Goal: Information Seeking & Learning: Learn about a topic

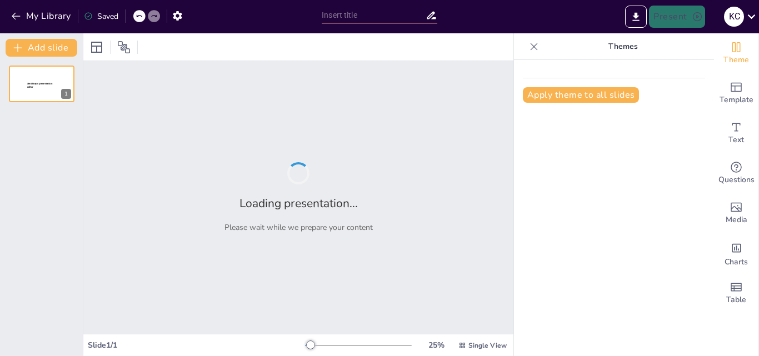
type input "Exploring the Verb 'To Be': A Knowledge Check"
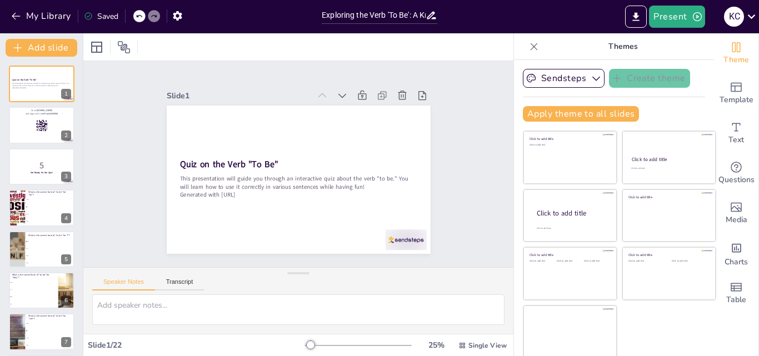
checkbox input "true"
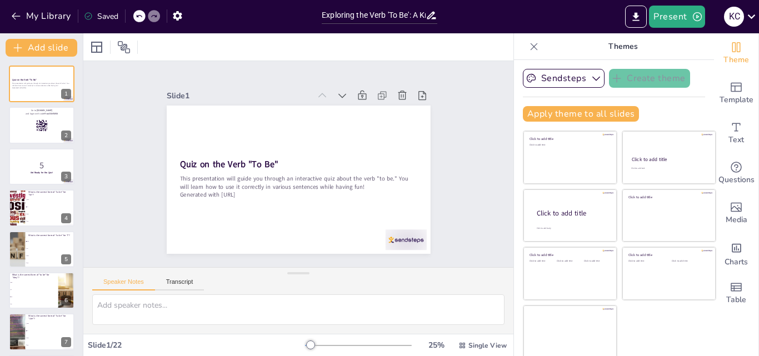
checkbox input "true"
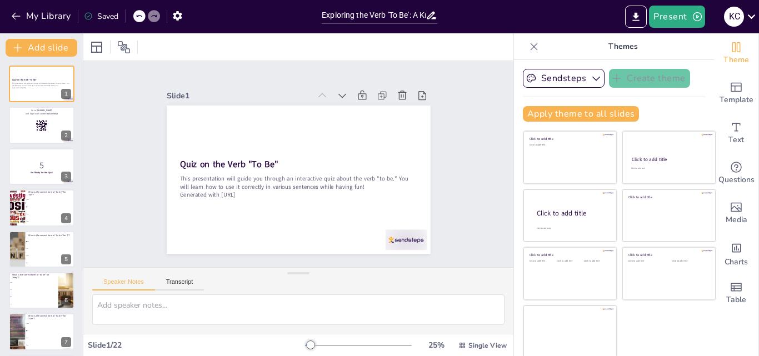
checkbox input "true"
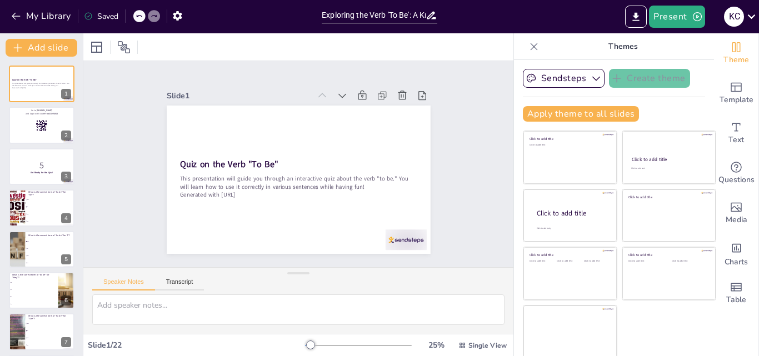
checkbox input "true"
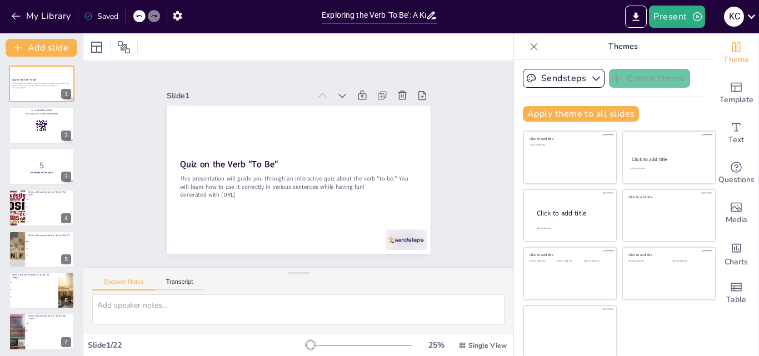
checkbox input "true"
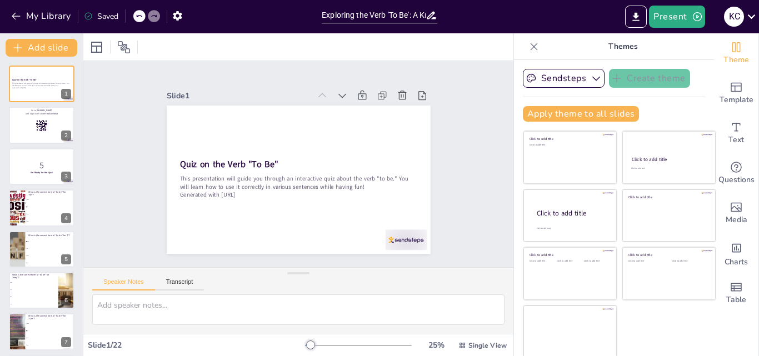
checkbox input "true"
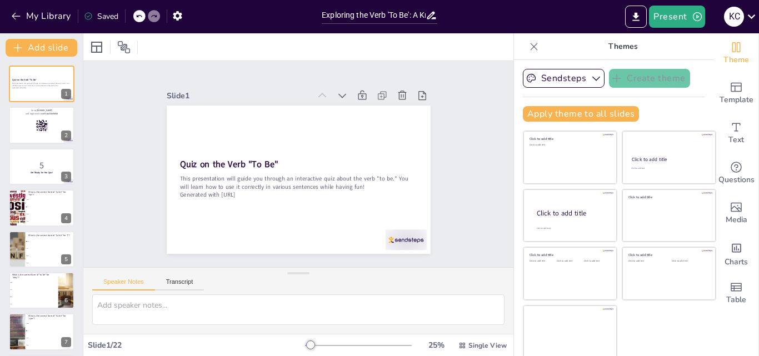
checkbox input "true"
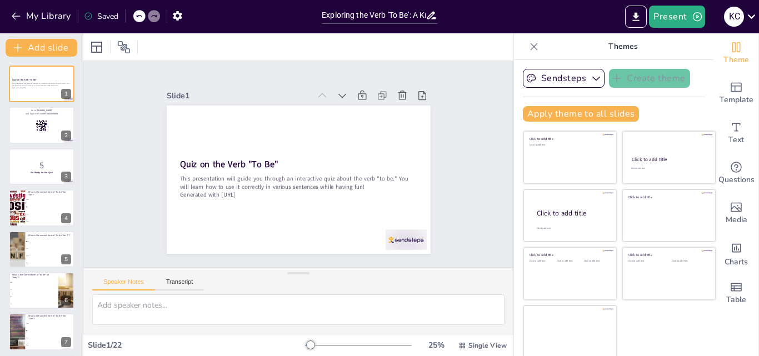
checkbox input "true"
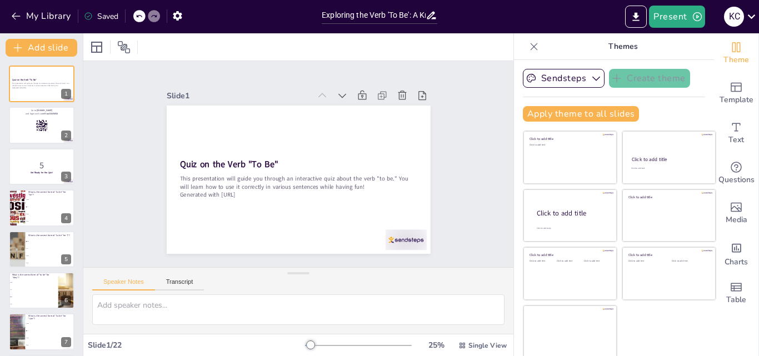
checkbox input "true"
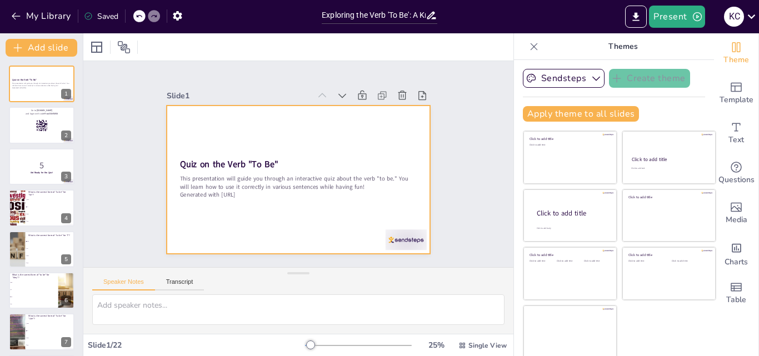
checkbox input "true"
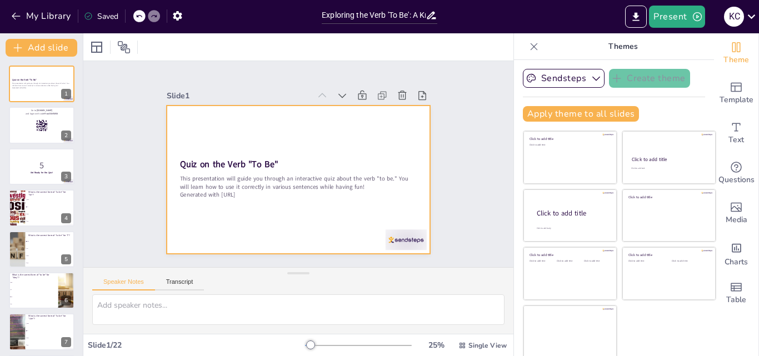
checkbox input "true"
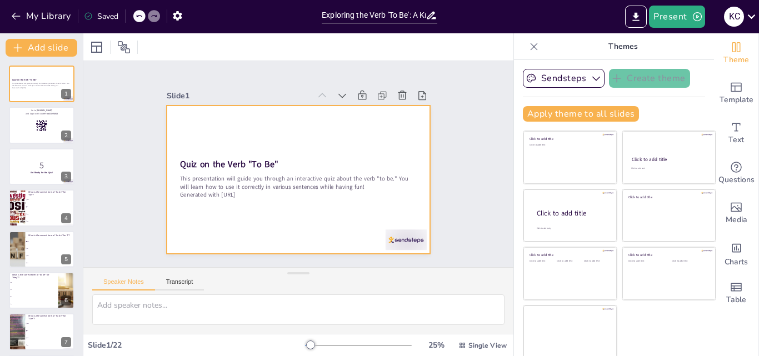
checkbox input "true"
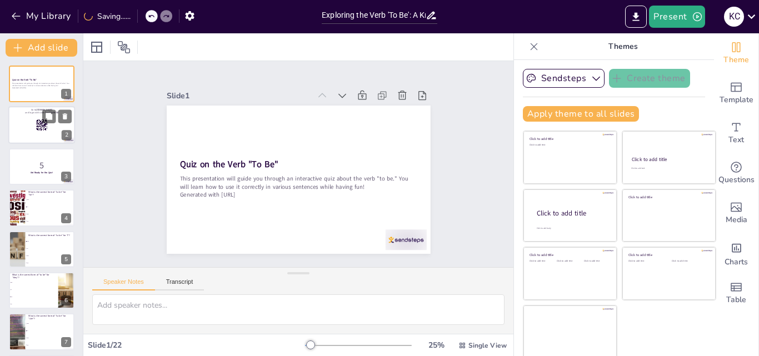
checkbox input "true"
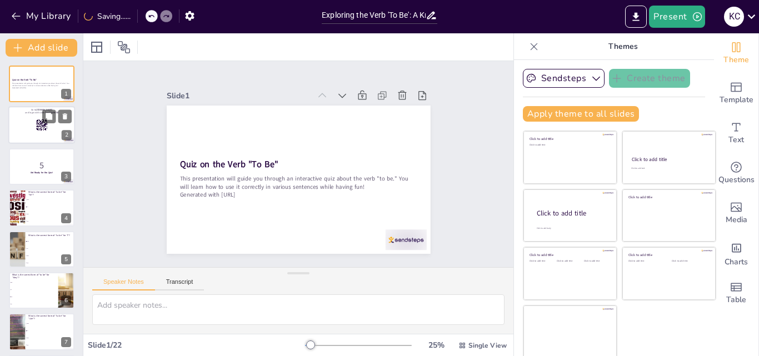
checkbox input "true"
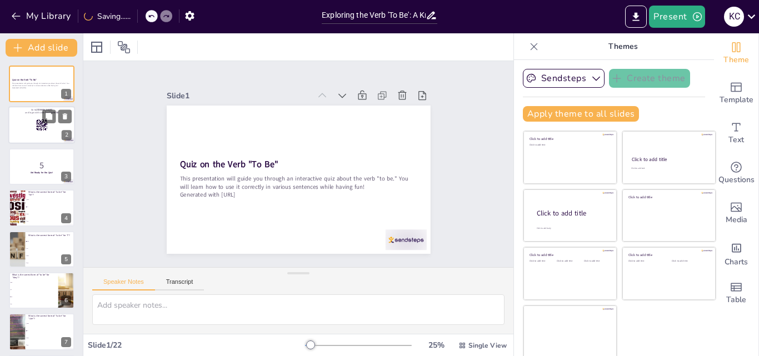
checkbox input "true"
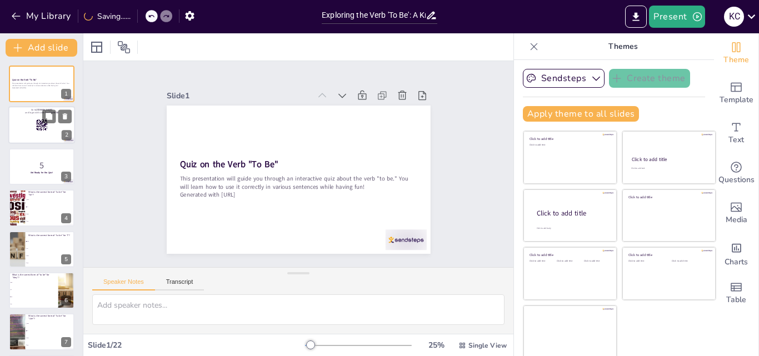
click at [35, 132] on div at bounding box center [41, 126] width 67 height 38
checkbox input "true"
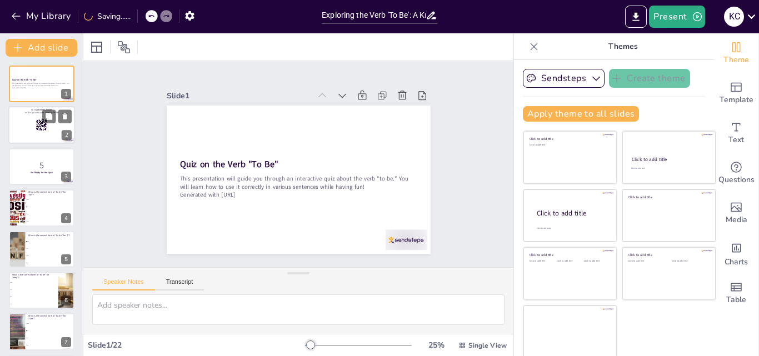
checkbox input "true"
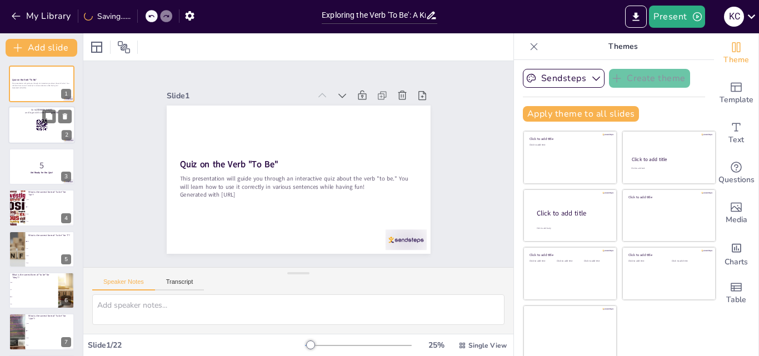
checkbox input "true"
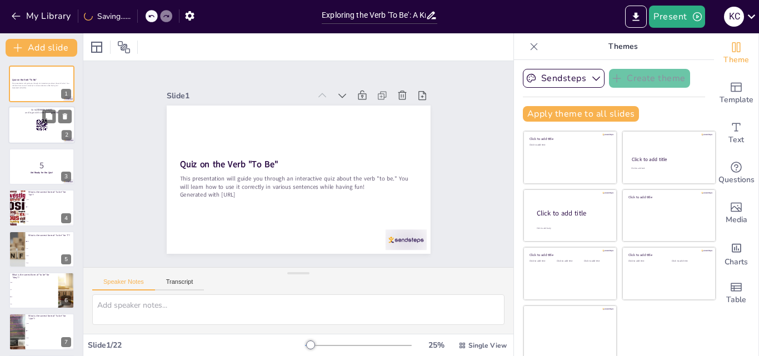
checkbox input "true"
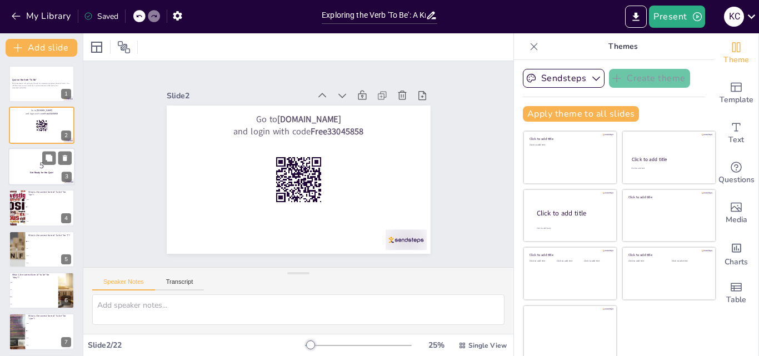
checkbox input "true"
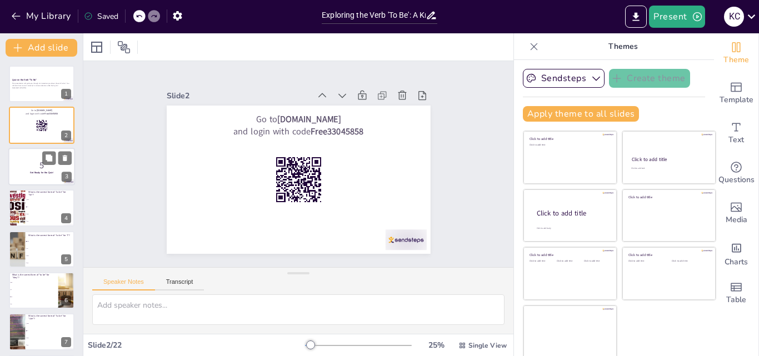
checkbox input "true"
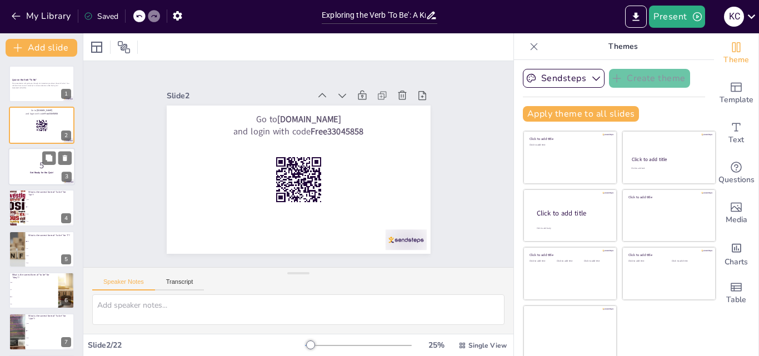
checkbox input "true"
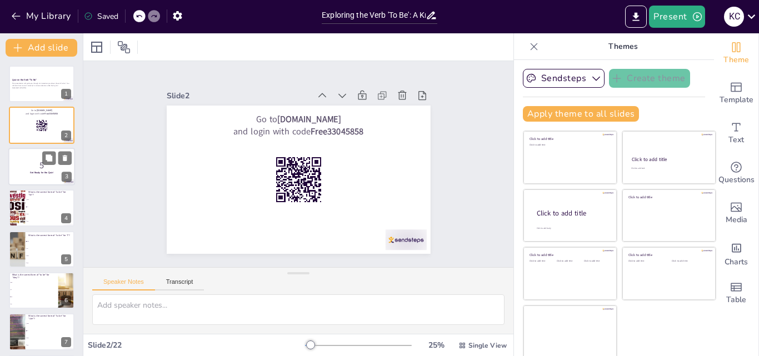
checkbox input "true"
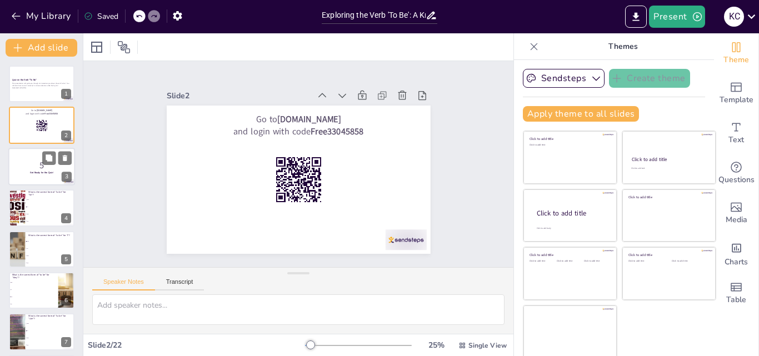
checkbox input "true"
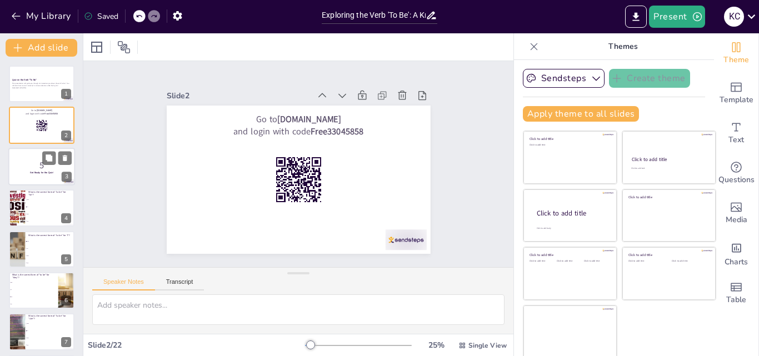
checkbox input "true"
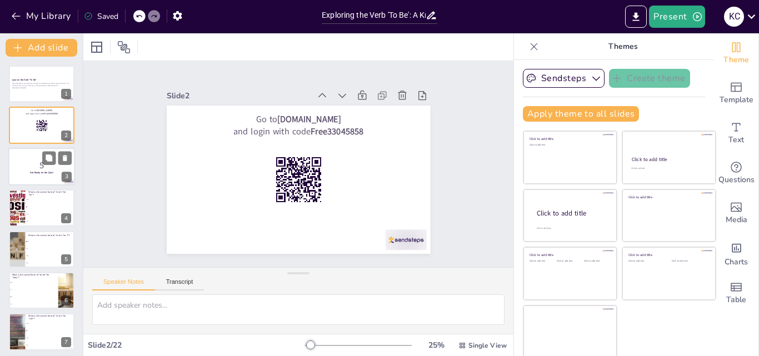
checkbox input "true"
click at [36, 165] on p "5" at bounding box center [42, 165] width 60 height 12
checkbox input "true"
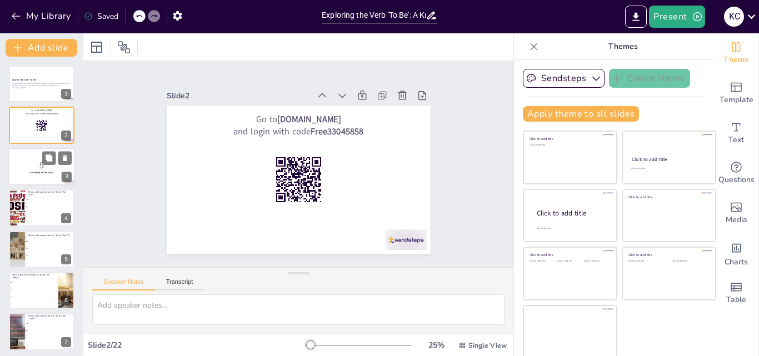
checkbox input "true"
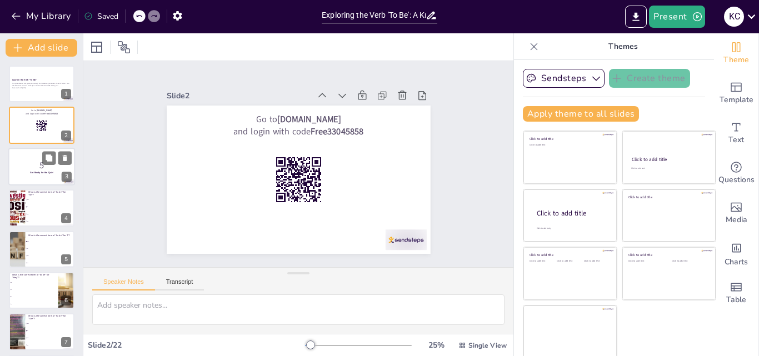
checkbox input "true"
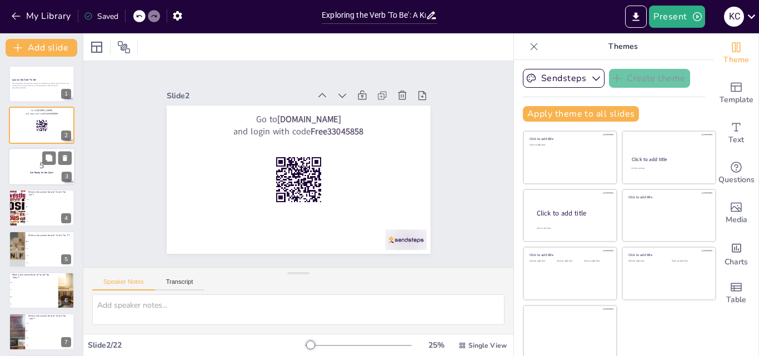
checkbox input "true"
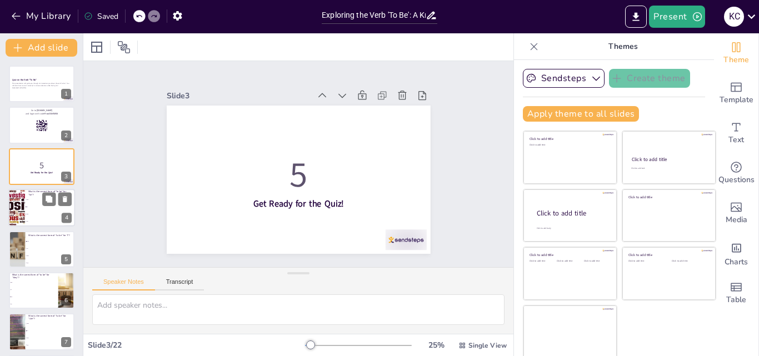
checkbox input "true"
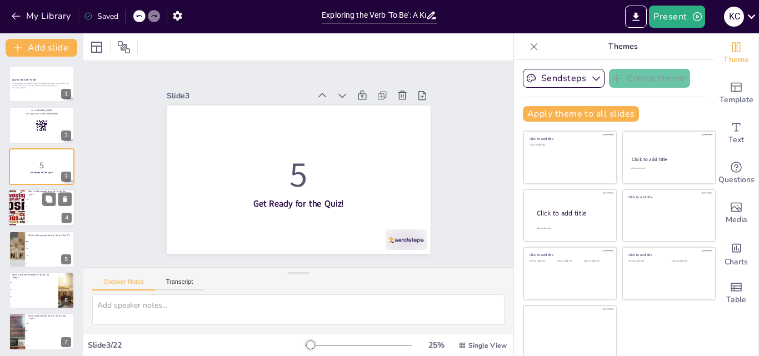
checkbox input "true"
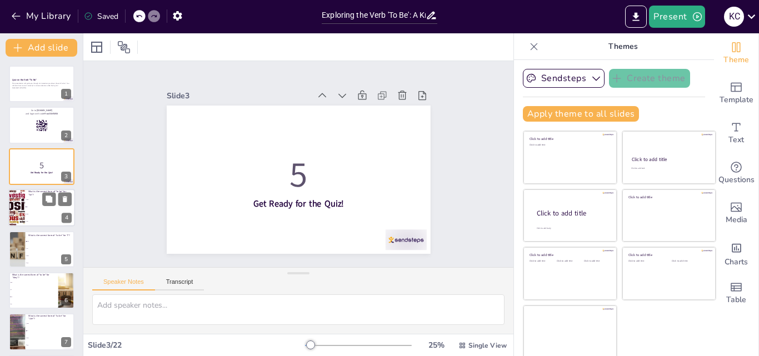
checkbox input "true"
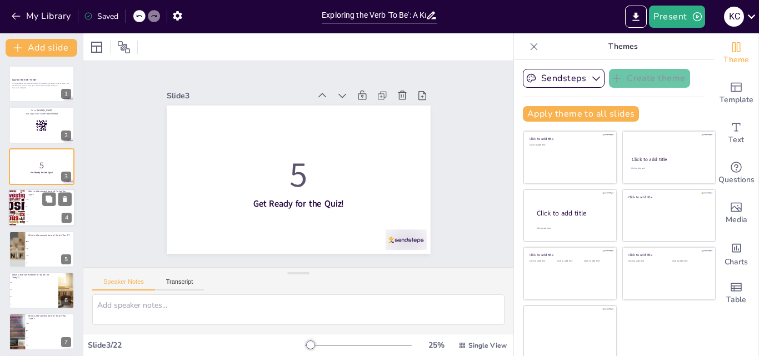
checkbox input "true"
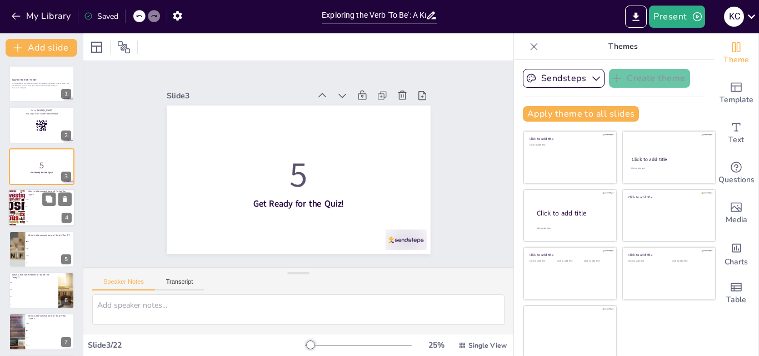
checkbox input "true"
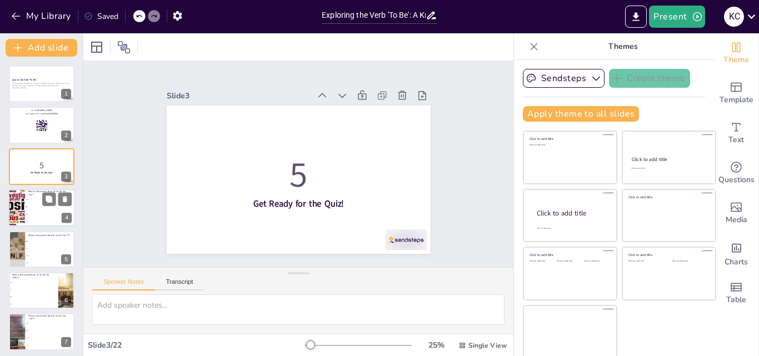
checkbox input "true"
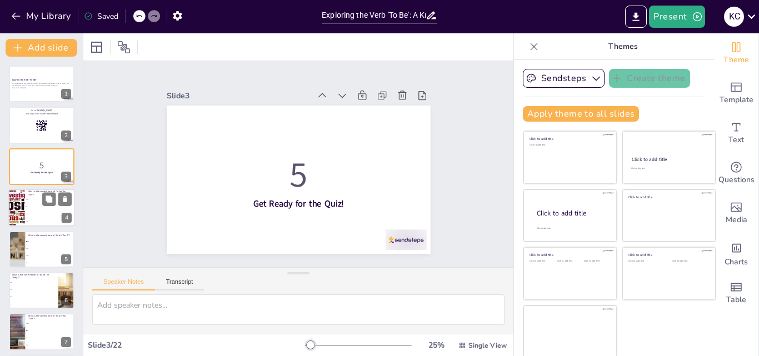
checkbox input "true"
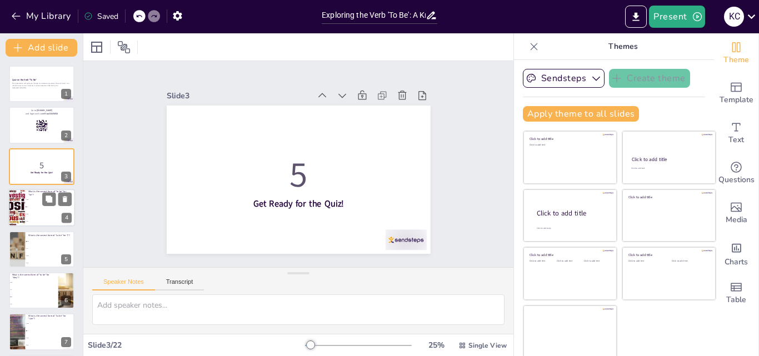
checkbox input "true"
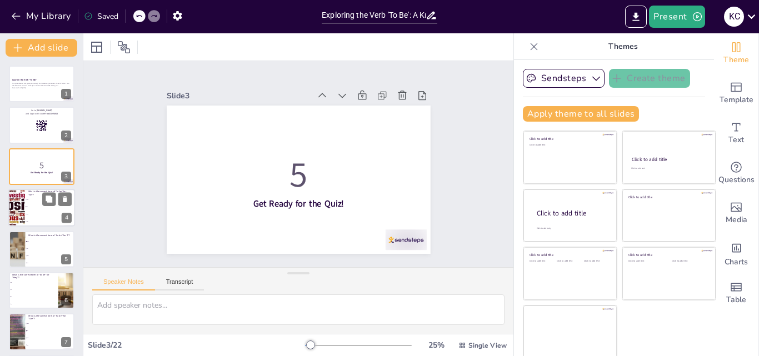
checkbox input "true"
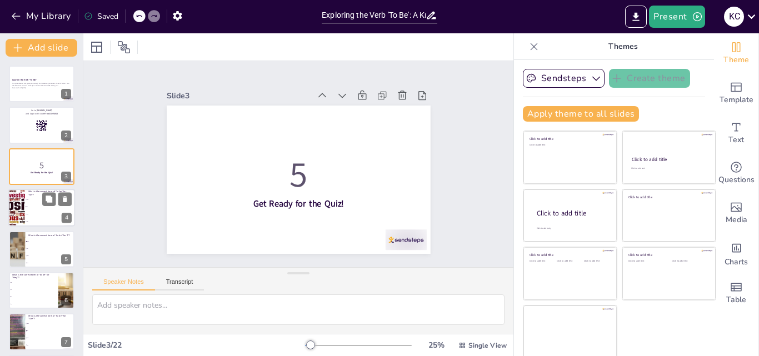
checkbox input "true"
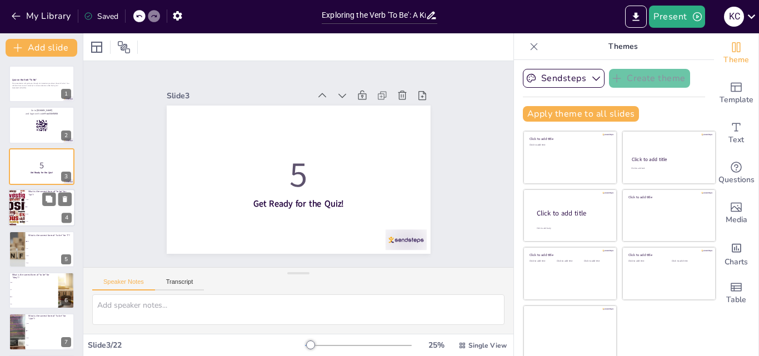
checkbox input "true"
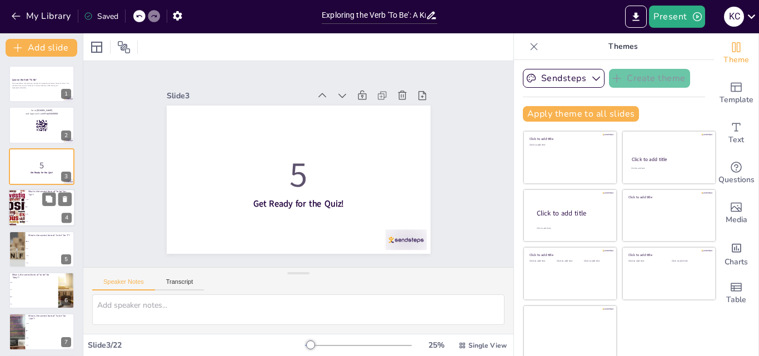
checkbox input "true"
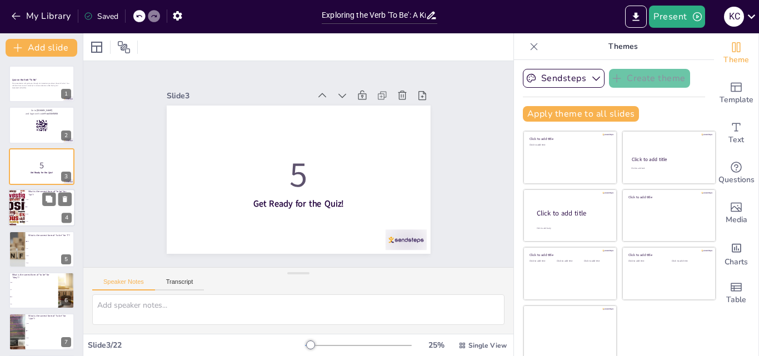
checkbox input "true"
click at [35, 205] on li "is" at bounding box center [50, 207] width 50 height 7
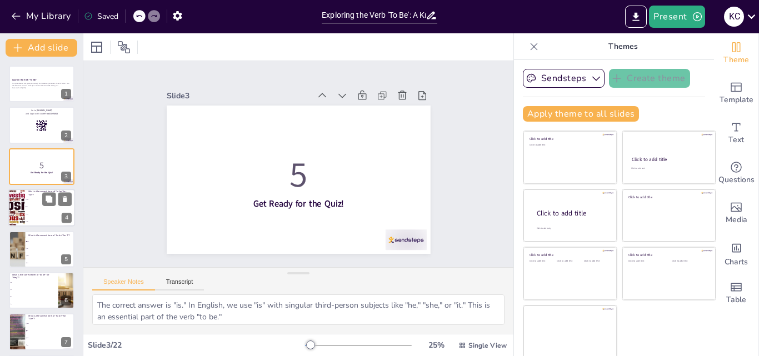
scroll to position [2, 0]
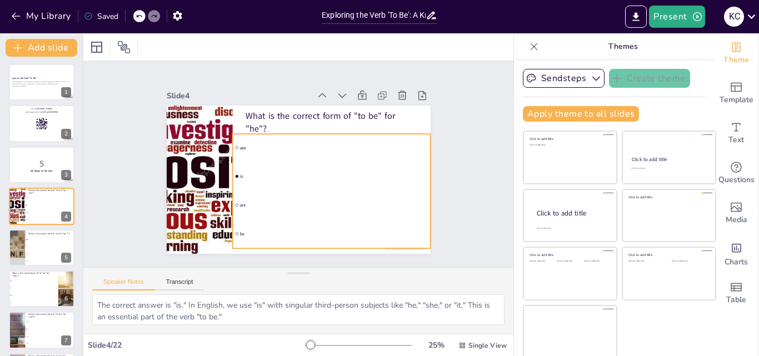
click at [239, 143] on li "am" at bounding box center [335, 163] width 192 height 106
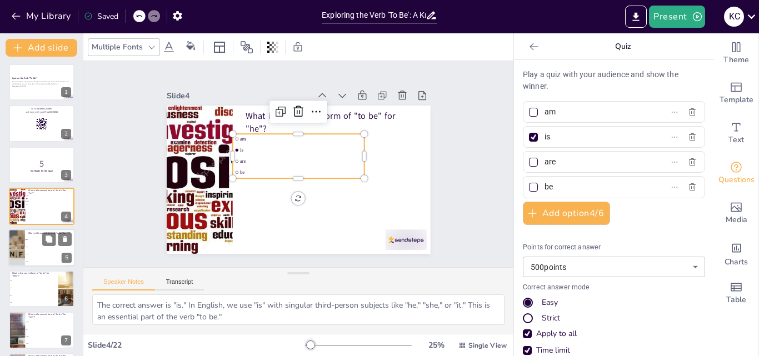
click at [32, 239] on span "am" at bounding box center [51, 240] width 48 height 2
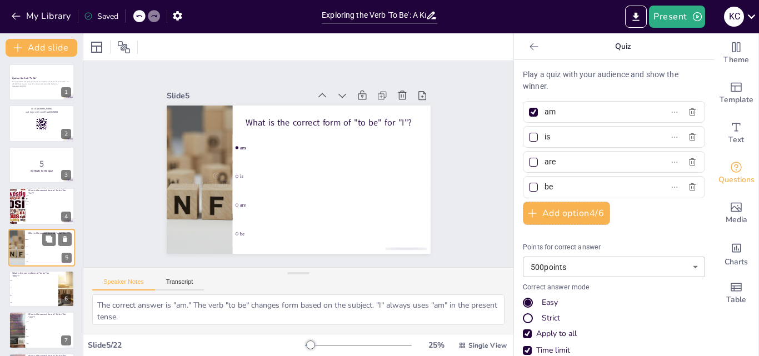
scroll to position [43, 0]
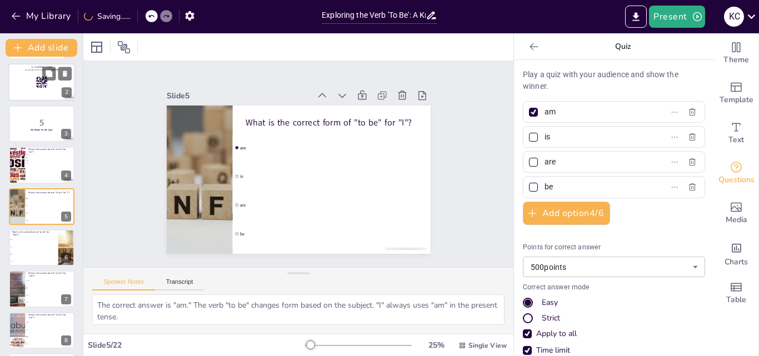
click at [35, 87] on div at bounding box center [41, 83] width 67 height 38
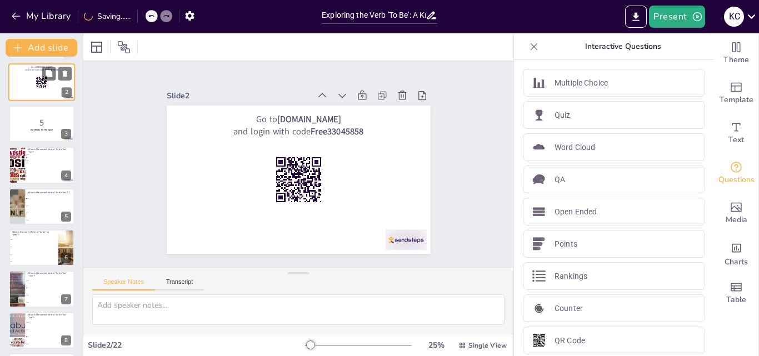
scroll to position [0, 0]
